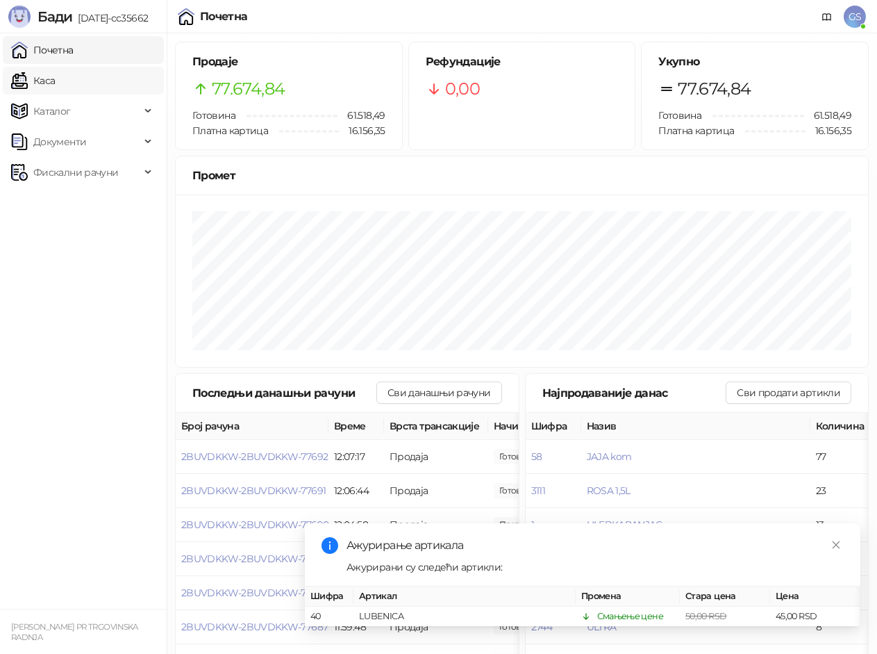
click at [55, 79] on link "Каса" at bounding box center [33, 81] width 44 height 28
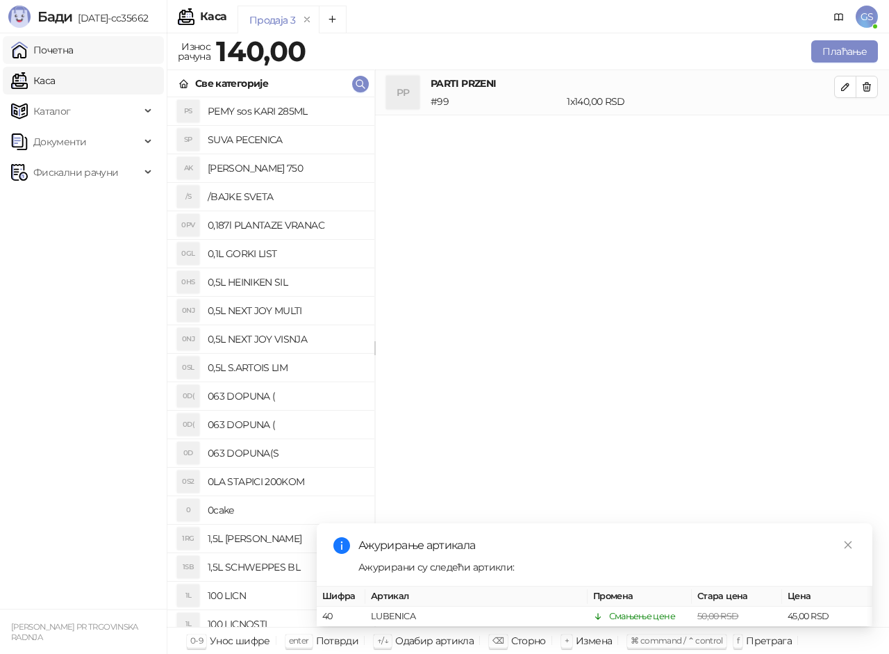
click at [74, 50] on link "Почетна" at bounding box center [42, 50] width 63 height 28
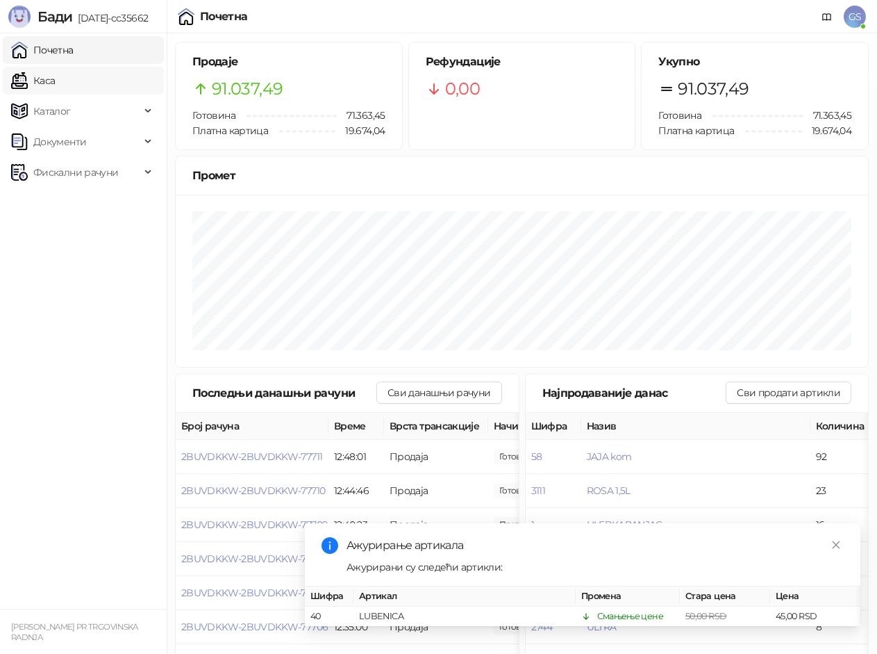
click at [55, 76] on link "Каса" at bounding box center [33, 81] width 44 height 28
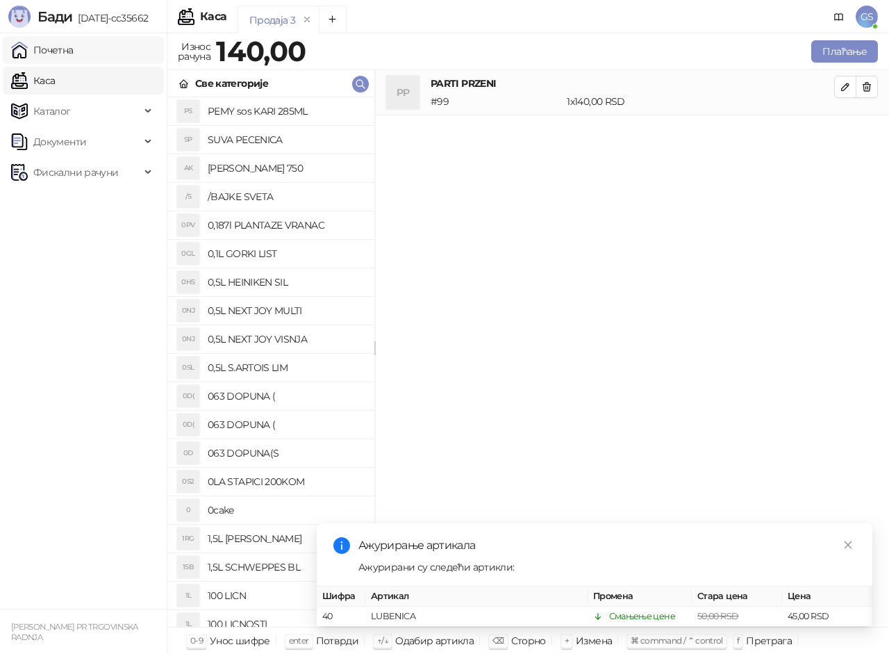
click at [65, 43] on link "Почетна" at bounding box center [42, 50] width 63 height 28
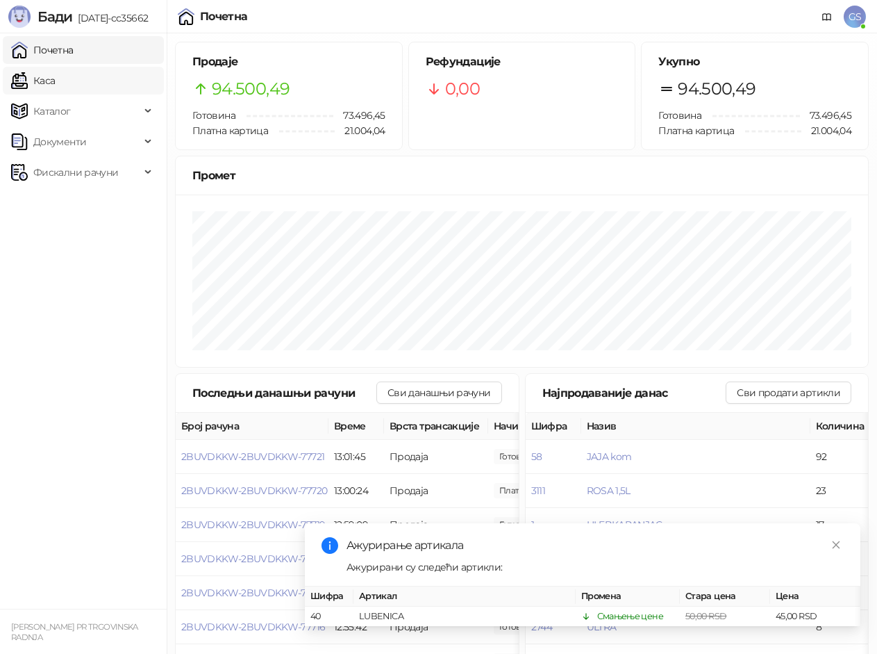
click at [55, 77] on link "Каса" at bounding box center [33, 81] width 44 height 28
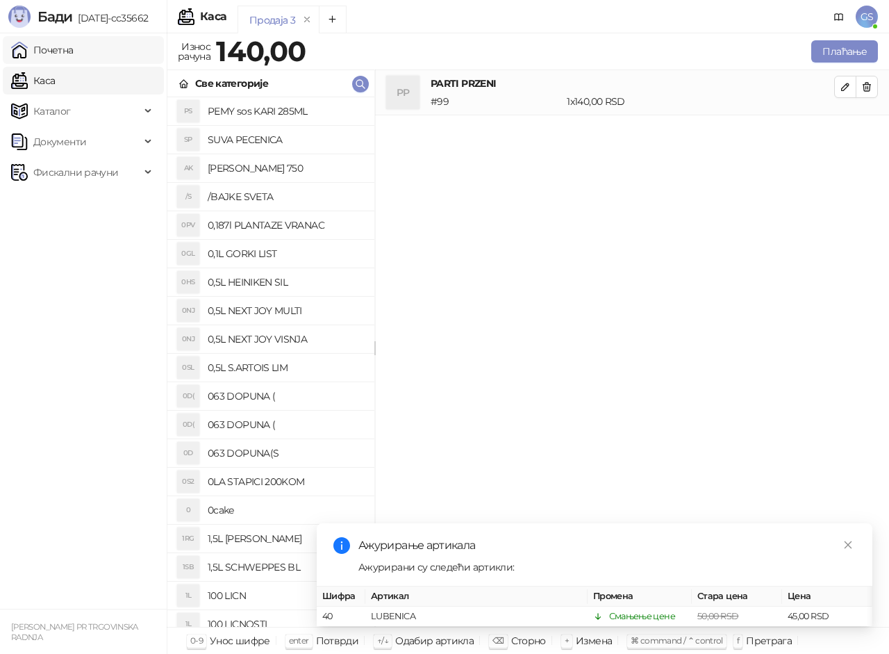
click at [74, 51] on link "Почетна" at bounding box center [42, 50] width 63 height 28
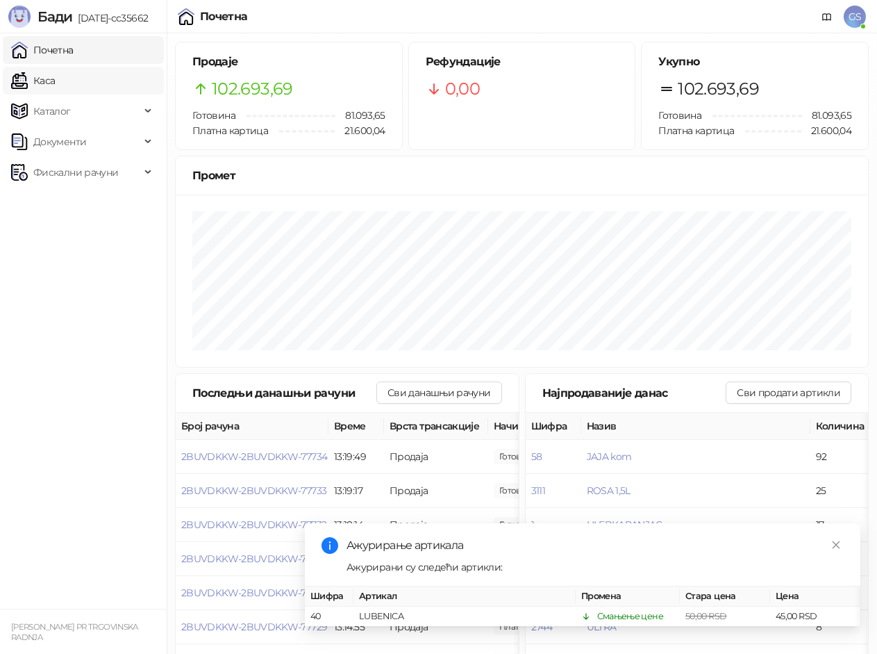
click at [55, 76] on link "Каса" at bounding box center [33, 81] width 44 height 28
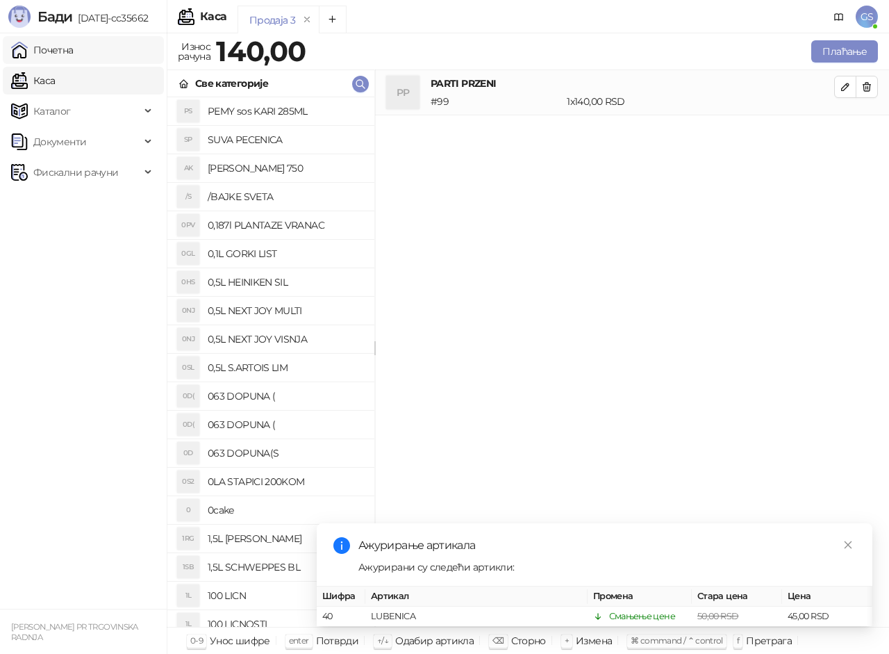
click at [74, 49] on link "Почетна" at bounding box center [42, 50] width 63 height 28
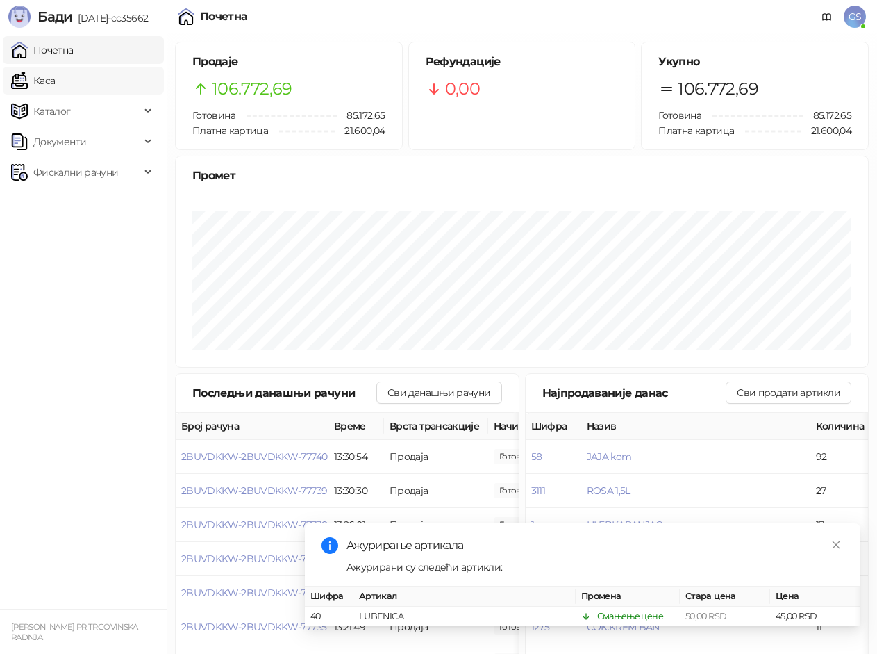
click at [55, 83] on link "Каса" at bounding box center [33, 81] width 44 height 28
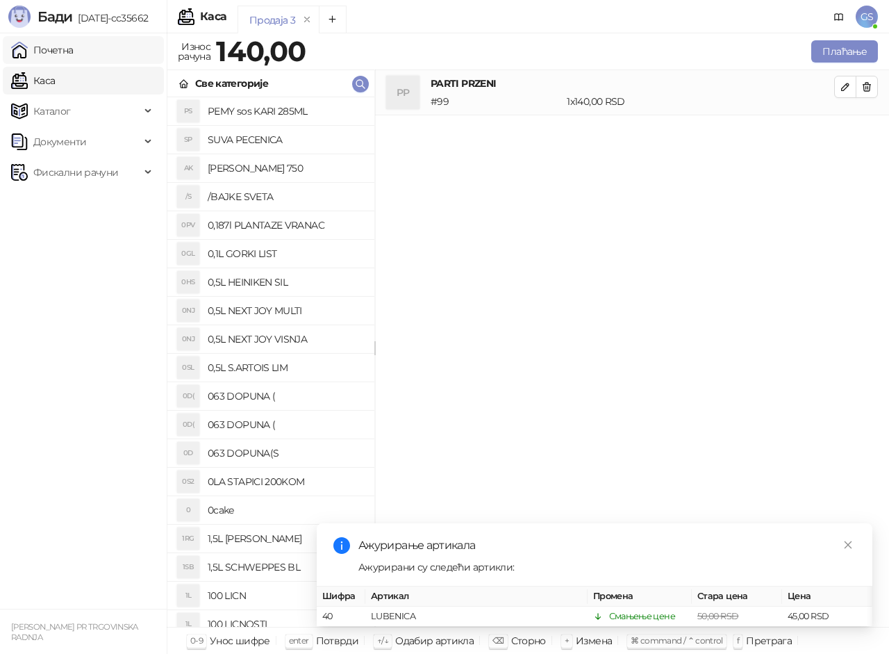
click at [74, 51] on link "Почетна" at bounding box center [42, 50] width 63 height 28
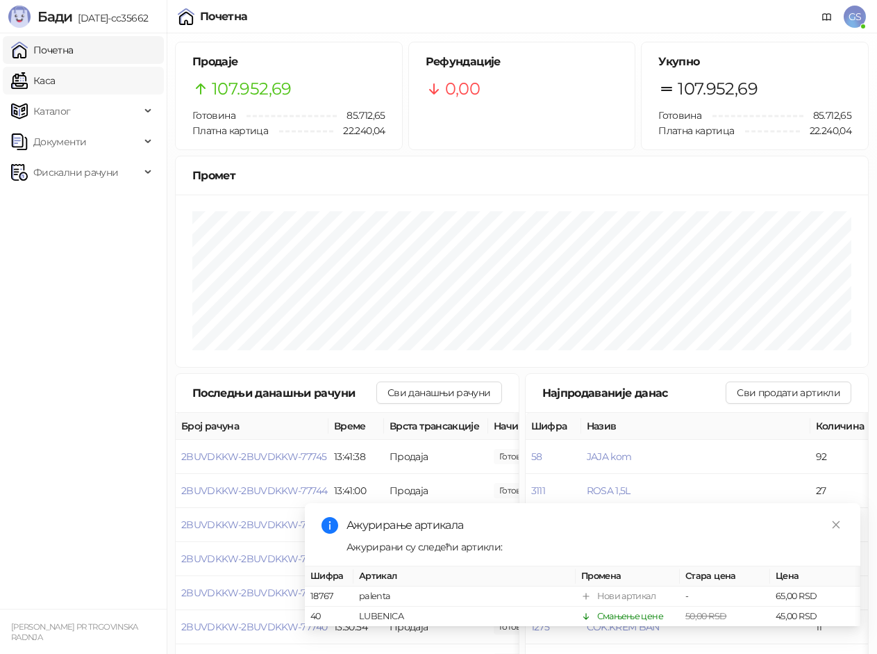
click at [55, 84] on link "Каса" at bounding box center [33, 81] width 44 height 28
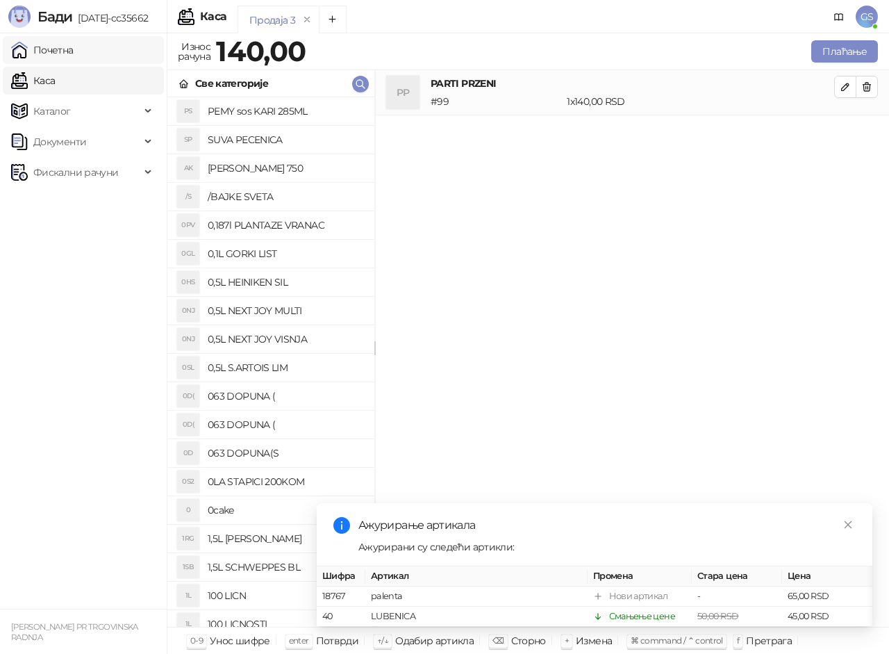
click at [74, 44] on link "Почетна" at bounding box center [42, 50] width 63 height 28
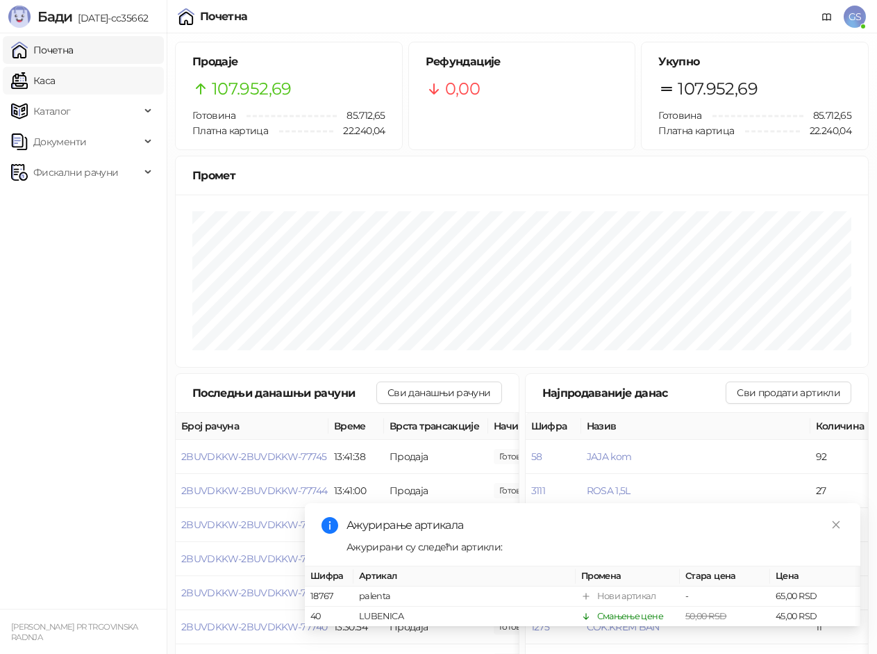
click at [55, 82] on link "Каса" at bounding box center [33, 81] width 44 height 28
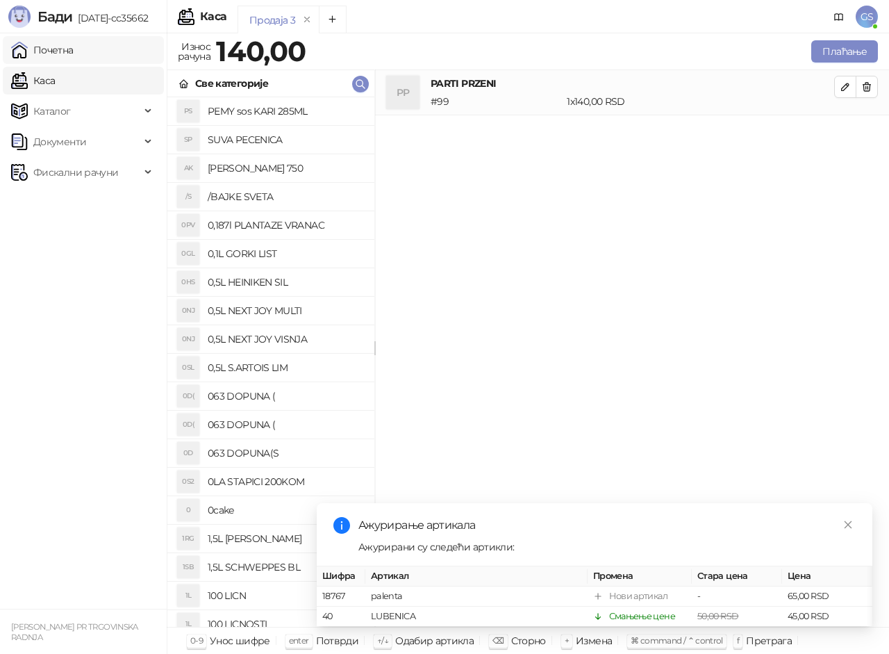
click at [74, 53] on link "Почетна" at bounding box center [42, 50] width 63 height 28
